Goal: Task Accomplishment & Management: Manage account settings

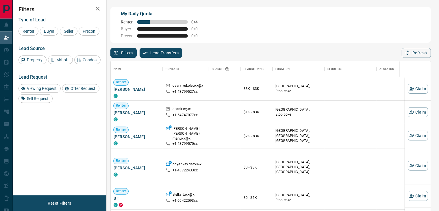
scroll to position [154, 315]
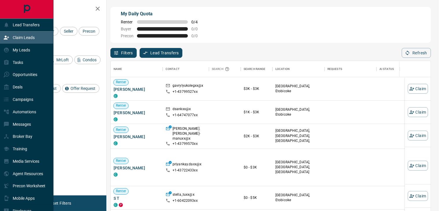
click at [14, 36] on p "Claim Leads" at bounding box center [24, 37] width 22 height 5
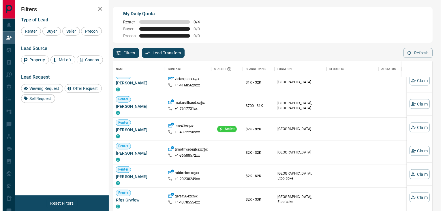
scroll to position [202, 0]
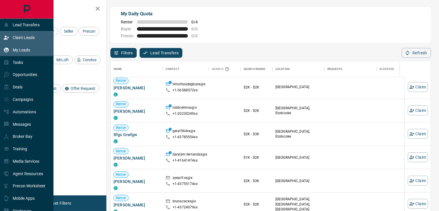
click at [17, 50] on p "My Leads" at bounding box center [21, 50] width 17 height 5
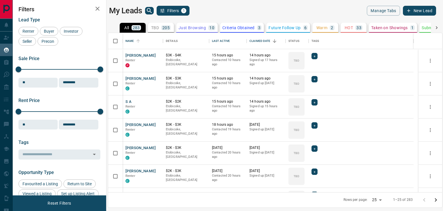
scroll to position [154, 329]
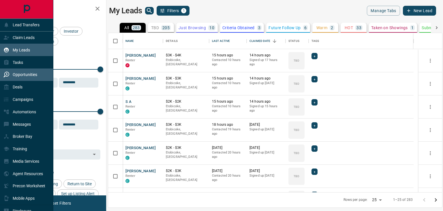
click at [23, 79] on div "Opportunities" at bounding box center [20, 75] width 34 height 10
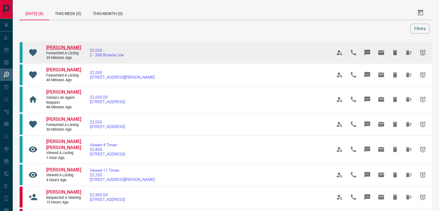
click at [65, 45] on span "[PERSON_NAME]" at bounding box center [63, 47] width 35 height 5
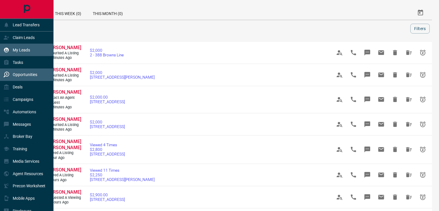
click at [25, 51] on p "My Leads" at bounding box center [21, 50] width 17 height 5
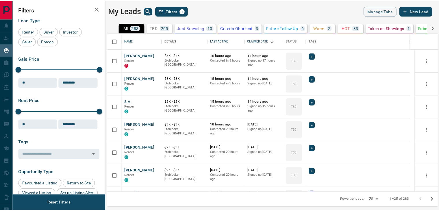
scroll to position [154, 329]
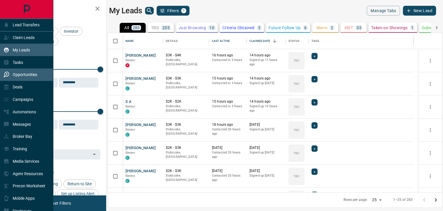
click at [14, 79] on div "Opportunities" at bounding box center [20, 75] width 34 height 10
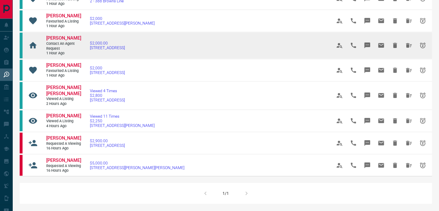
scroll to position [58, 0]
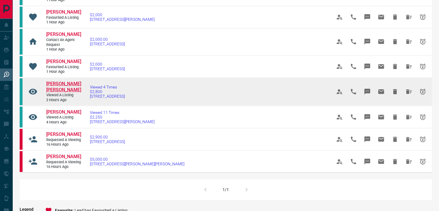
click at [59, 83] on span "[PERSON_NAME] [PERSON_NAME]" at bounding box center [63, 87] width 35 height 12
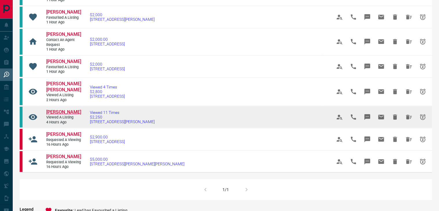
click at [61, 109] on span "[PERSON_NAME]" at bounding box center [63, 111] width 35 height 5
